Goal: Task Accomplishment & Management: Manage account settings

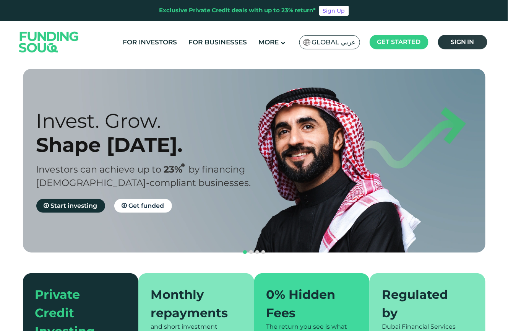
click at [452, 39] on span "Sign in" at bounding box center [463, 41] width 24 height 7
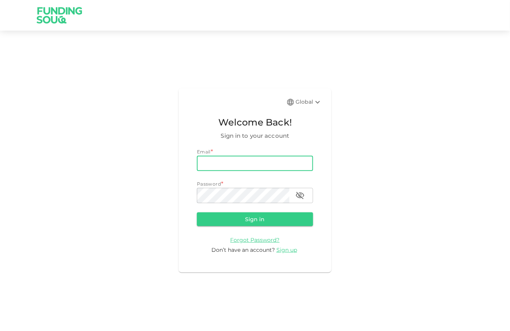
click at [240, 166] on input "email" at bounding box center [255, 163] width 116 height 15
type input "e.alrafi@gmail.com"
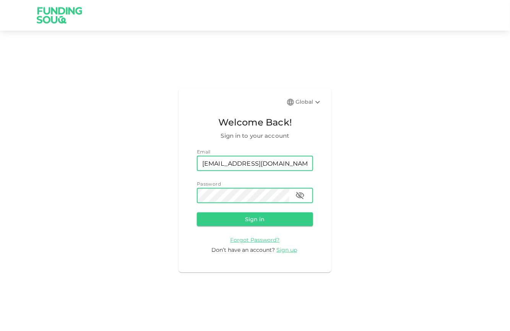
click at [197, 212] on button "Sign in" at bounding box center [255, 219] width 116 height 14
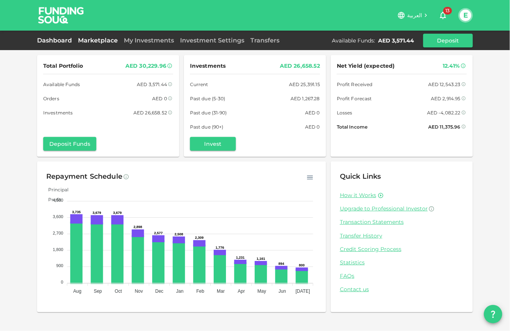
click at [105, 44] on link "Marketplace" at bounding box center [98, 40] width 46 height 7
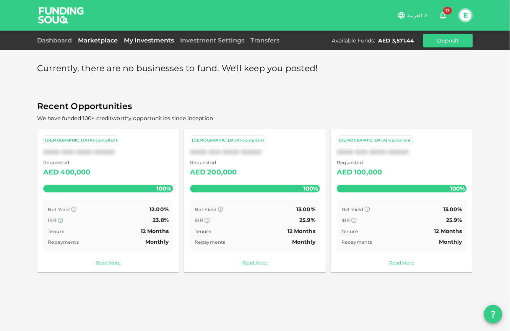
click at [148, 41] on link "My Investments" at bounding box center [149, 40] width 56 height 7
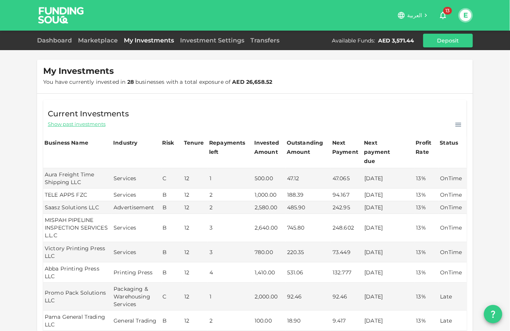
click at [176, 41] on link "My Investments" at bounding box center [149, 40] width 56 height 7
click at [111, 42] on link "Marketplace" at bounding box center [98, 40] width 46 height 7
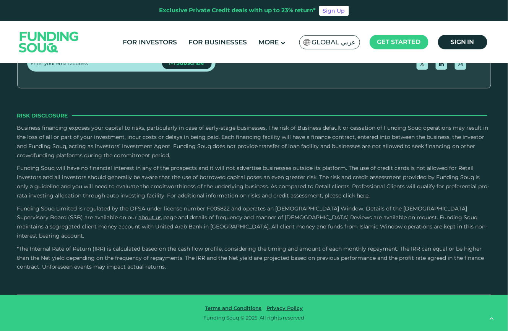
scroll to position [2464, 0]
type tc-range-slider "4"
